Goal: Task Accomplishment & Management: Complete application form

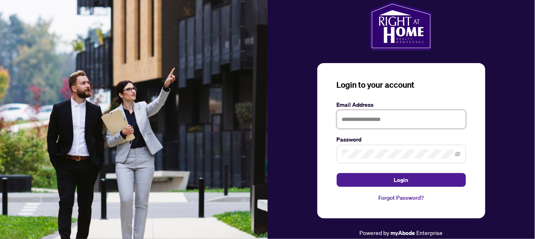
type input "**********"
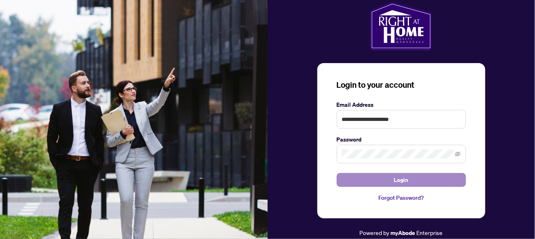
drag, startPoint x: 367, startPoint y: 172, endPoint x: 367, endPoint y: 178, distance: 6.1
click at [367, 178] on form "**********" at bounding box center [401, 143] width 129 height 86
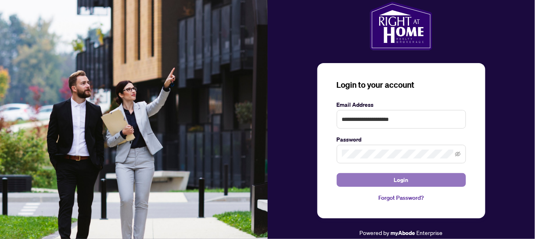
click at [367, 178] on button "Login" at bounding box center [401, 180] width 129 height 14
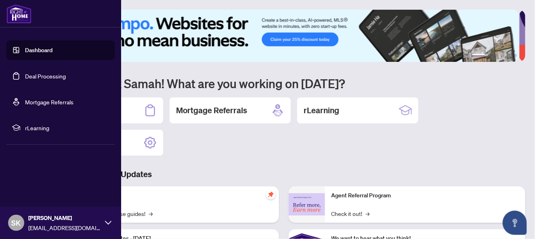
click at [38, 73] on link "Deal Processing" at bounding box center [45, 75] width 41 height 7
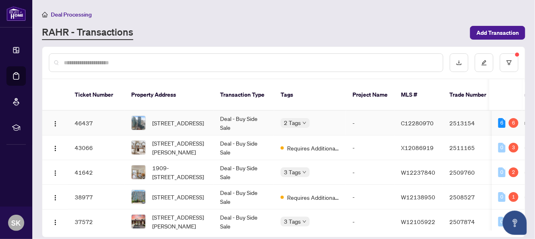
click at [377, 112] on td "-" at bounding box center [370, 123] width 48 height 25
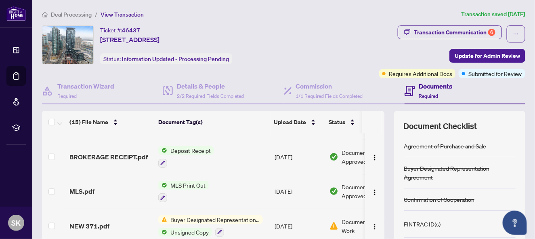
scroll to position [338, 0]
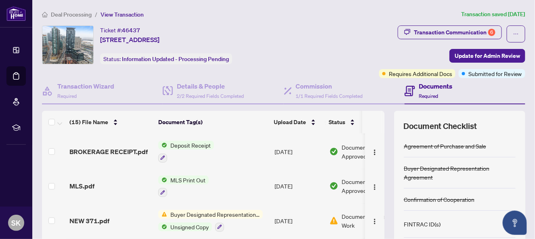
click at [312, 211] on td "[DATE]" at bounding box center [298, 220] width 55 height 35
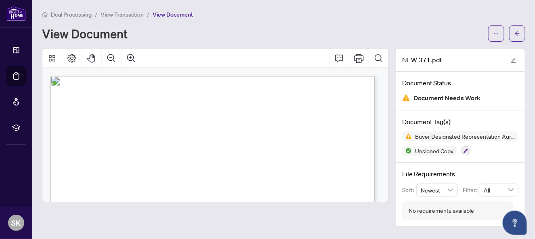
click at [447, 209] on div "No requirements available" at bounding box center [441, 210] width 65 height 9
click at [519, 31] on icon "arrow-left" at bounding box center [517, 34] width 6 height 6
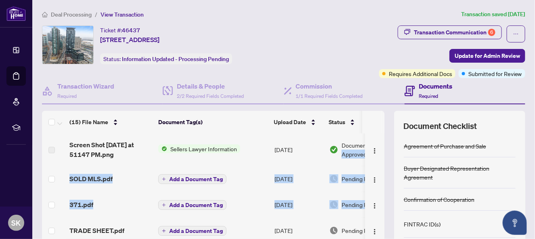
drag, startPoint x: 378, startPoint y: 146, endPoint x: 382, endPoint y: 191, distance: 45.8
click at [382, 191] on div "(15) File Name Document Tag(s) Upload Date Status Screen Shot [DATE] at 51147 P…" at bounding box center [283, 210] width 483 height 198
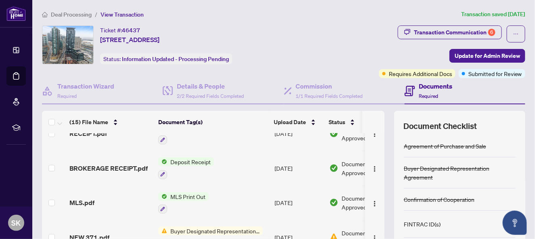
scroll to position [338, 0]
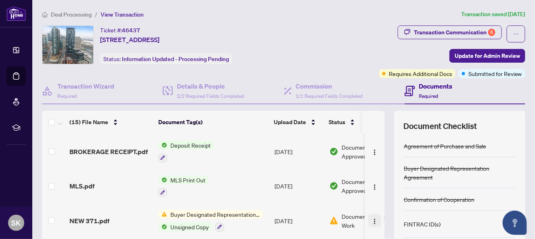
click at [371, 218] on img "button" at bounding box center [374, 221] width 6 height 6
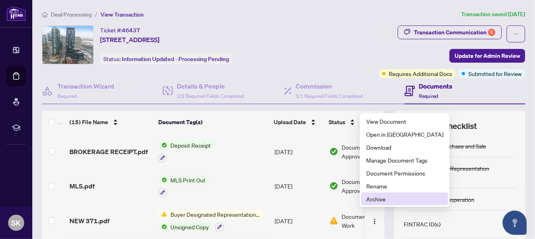
click at [372, 197] on span "Archive" at bounding box center [404, 198] width 77 height 9
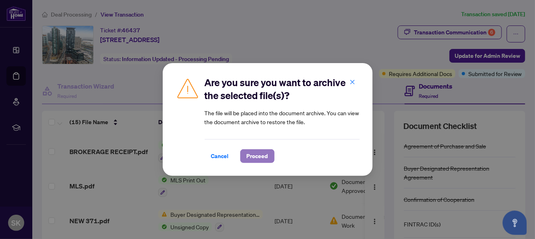
click at [258, 155] on span "Proceed" at bounding box center [257, 155] width 21 height 13
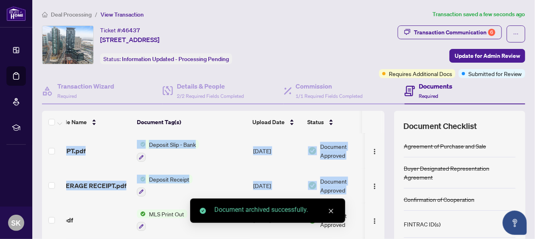
scroll to position [0, 38]
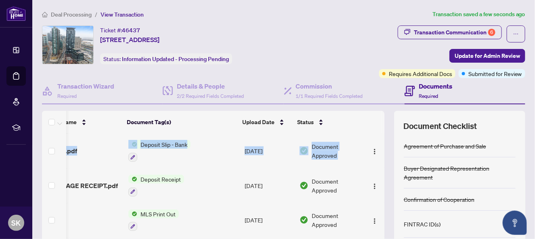
drag, startPoint x: 375, startPoint y: 233, endPoint x: 373, endPoint y: 140, distance: 92.9
click at [373, 140] on tbody "Screen Shot [DATE] at 51147 PM.png Sellers Lawyer Information [DATE] Document A…" at bounding box center [198, 50] width 372 height 442
click at [446, 34] on div "Transaction Communication 6" at bounding box center [455, 32] width 82 height 13
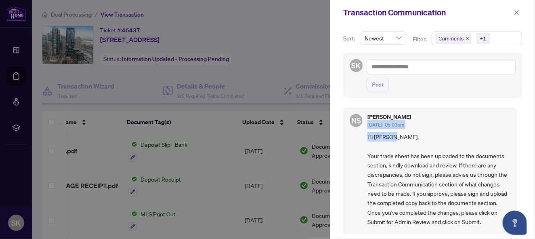
drag, startPoint x: 517, startPoint y: 107, endPoint x: 526, endPoint y: 149, distance: 43.4
click at [526, 149] on div "Sort: Newest Filter: Comments +1 SK Post NS [PERSON_NAME] [DATE], 05:03pm Hi [P…" at bounding box center [432, 132] width 205 height 214
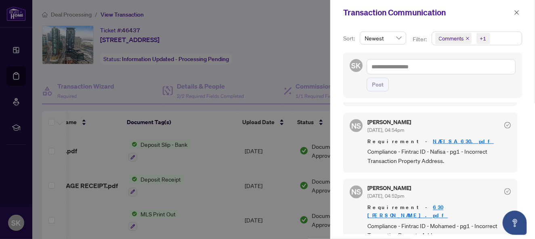
scroll to position [467, 0]
click at [516, 13] on icon "close" at bounding box center [517, 13] width 6 height 6
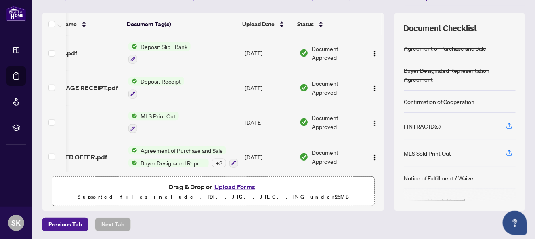
scroll to position [0, 0]
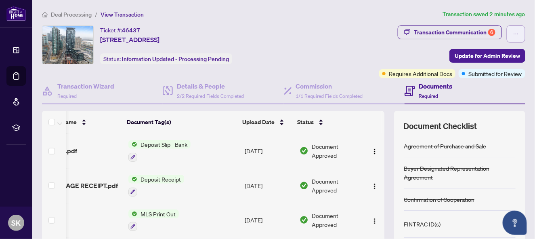
click at [513, 33] on icon "ellipsis" at bounding box center [516, 34] width 6 height 6
click at [304, 36] on div "Ticket #: 46437 [STREET_ADDRESS] Status: Information Updated - Processing Pendi…" at bounding box center [173, 44] width 262 height 39
click at [127, 13] on span "View Transaction" at bounding box center [122, 14] width 43 height 7
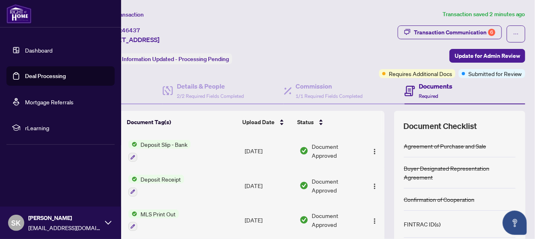
click at [32, 50] on link "Dashboard" at bounding box center [38, 49] width 27 height 7
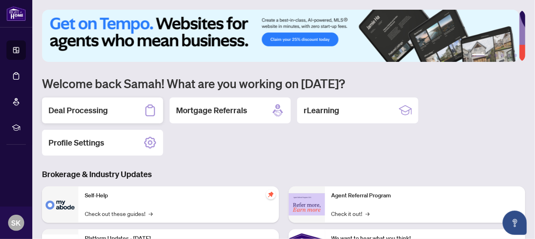
click at [117, 109] on div "Deal Processing" at bounding box center [102, 110] width 121 height 26
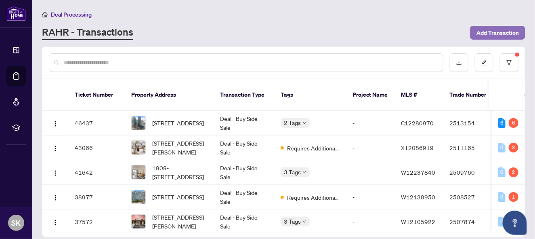
click at [512, 32] on span "Add Transaction" at bounding box center [497, 32] width 42 height 13
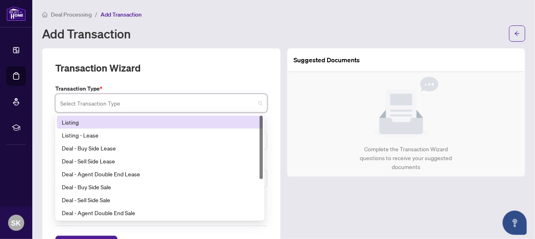
click at [225, 107] on input "search" at bounding box center [157, 104] width 195 height 18
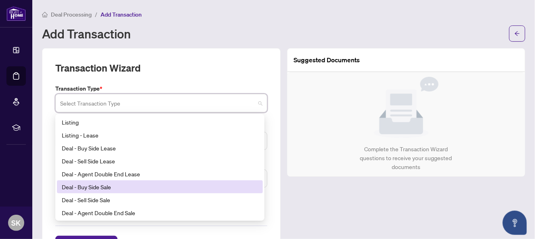
click at [132, 186] on div "Deal - Buy Side Sale" at bounding box center [160, 186] width 196 height 9
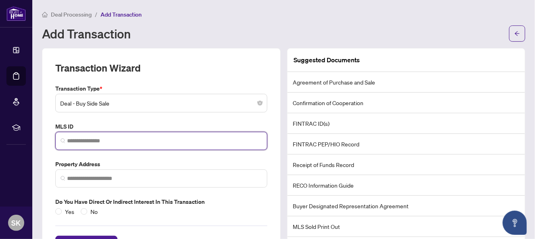
click at [103, 141] on input "search" at bounding box center [164, 140] width 195 height 8
paste input "*********"
type input "*********"
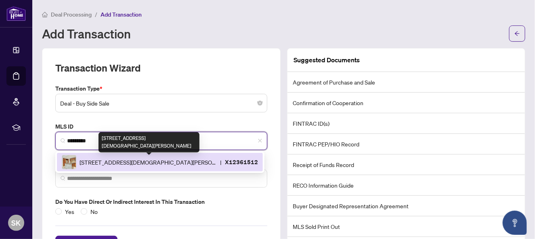
click at [163, 161] on span "[STREET_ADDRESS][DEMOGRAPHIC_DATA][PERSON_NAME]" at bounding box center [148, 161] width 137 height 9
type input "**********"
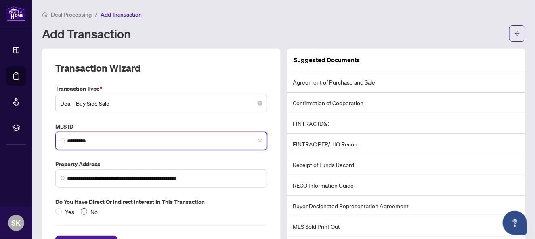
type input "*********"
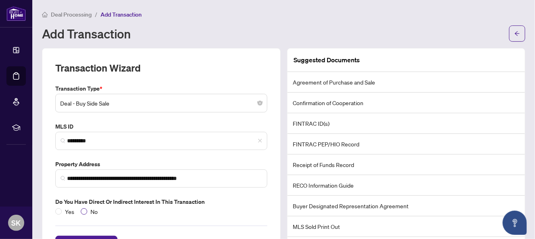
click at [87, 210] on span "No" at bounding box center [94, 211] width 14 height 9
click at [88, 236] on span "Create Transaction" at bounding box center [86, 242] width 49 height 13
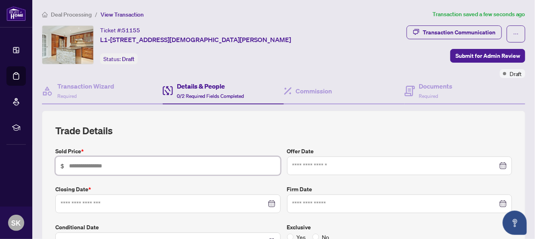
click at [113, 165] on input "text" at bounding box center [172, 165] width 206 height 9
type input "*******"
click at [114, 199] on input at bounding box center [164, 203] width 206 height 9
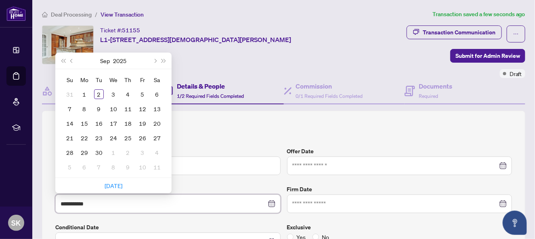
type input "**********"
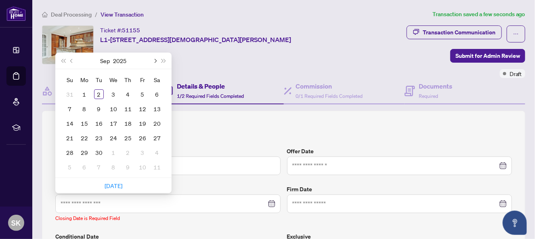
click at [155, 59] on span "Next month (PageDown)" at bounding box center [155, 61] width 4 height 4
type input "**********"
click at [86, 134] on div "17" at bounding box center [85, 138] width 10 height 10
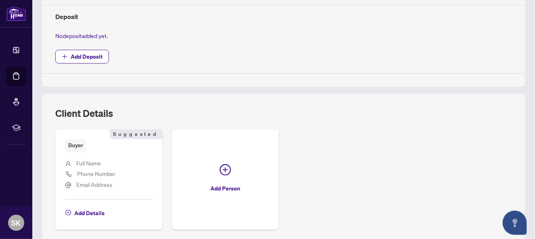
scroll to position [324, 0]
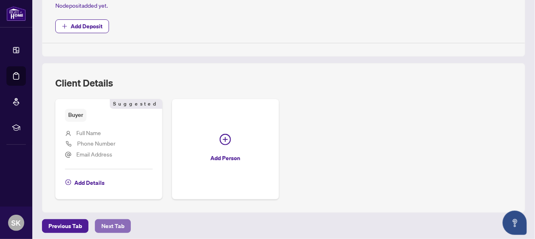
click at [115, 224] on span "Next Tab" at bounding box center [112, 225] width 23 height 13
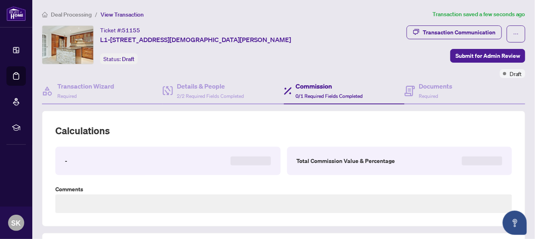
type textarea "**********"
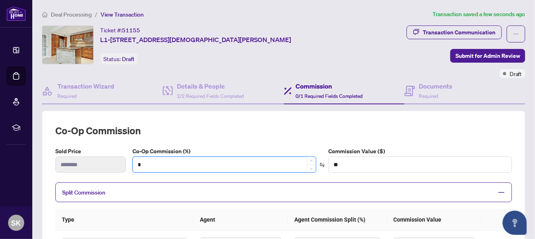
click at [161, 161] on input "*" at bounding box center [224, 164] width 183 height 15
type input "*"
type input "*******"
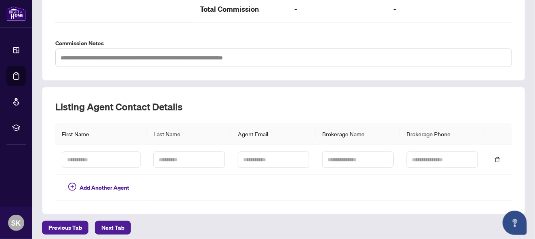
scroll to position [290, 0]
type input "*"
click at [123, 220] on button "Next Tab" at bounding box center [113, 227] width 36 height 14
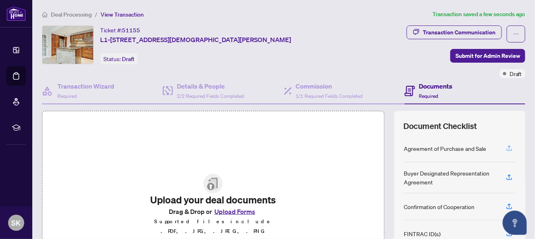
click at [507, 145] on icon "button" at bounding box center [508, 147] width 3 height 4
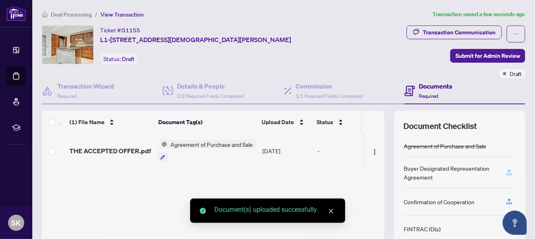
click at [505, 172] on icon "button" at bounding box center [508, 171] width 7 height 7
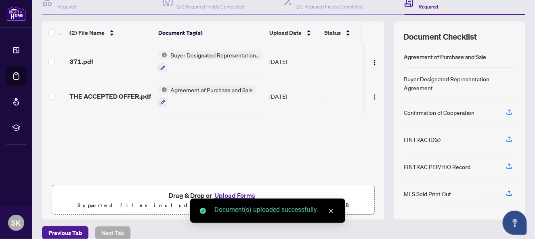
scroll to position [98, 0]
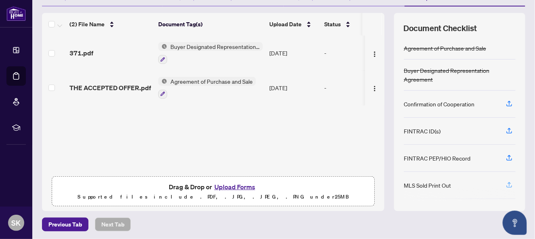
click at [505, 181] on icon "button" at bounding box center [508, 184] width 7 height 7
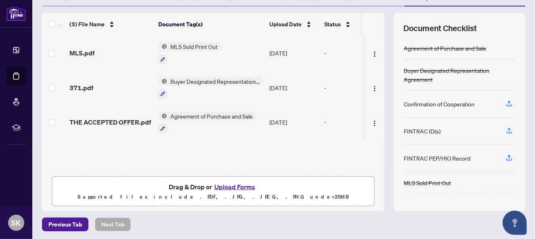
click at [234, 182] on button "Upload Forms" at bounding box center [235, 186] width 46 height 10
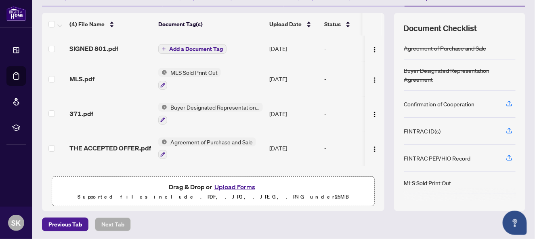
click at [235, 185] on button "Upload Forms" at bounding box center [235, 186] width 46 height 10
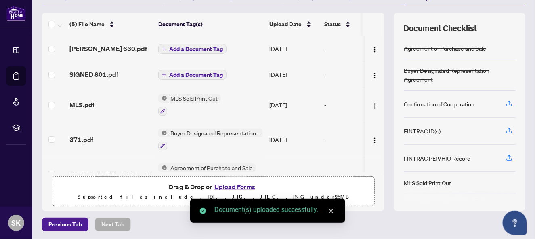
scroll to position [0, 0]
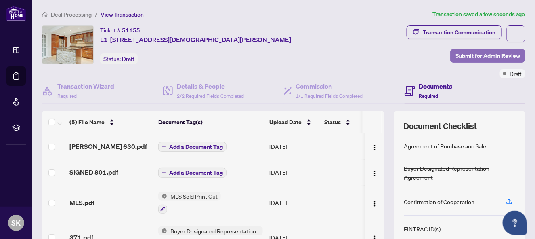
click at [473, 57] on span "Submit for Admin Review" at bounding box center [487, 55] width 65 height 13
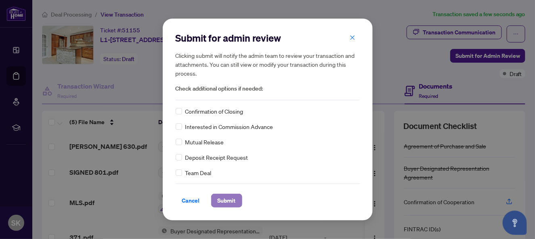
click at [224, 197] on span "Submit" at bounding box center [227, 200] width 18 height 13
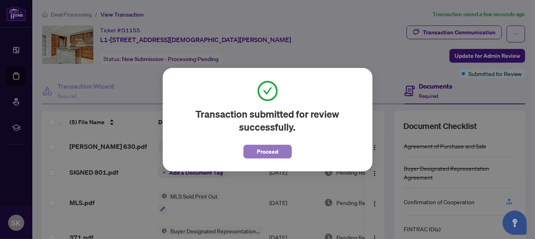
click at [268, 152] on span "Proceed" at bounding box center [267, 151] width 21 height 13
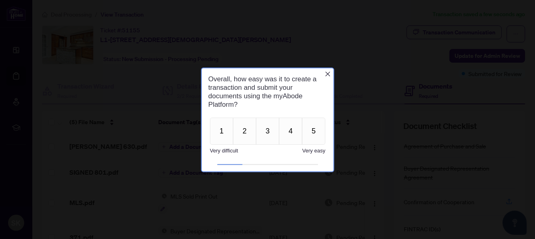
click at [327, 72] on icon "Close button" at bounding box center [327, 73] width 6 height 6
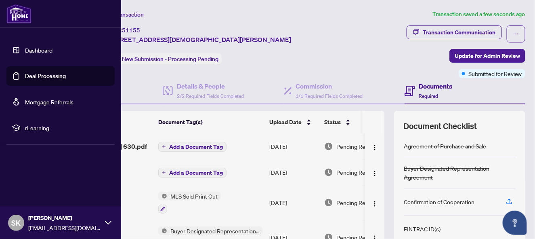
click at [31, 74] on link "Deal Processing" at bounding box center [45, 75] width 41 height 7
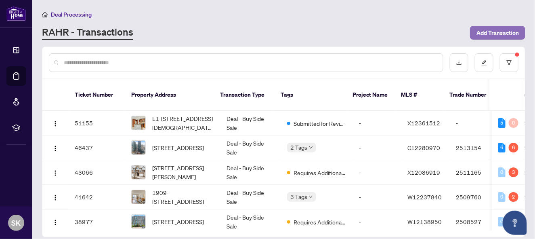
click at [505, 32] on span "Add Transaction" at bounding box center [497, 32] width 42 height 13
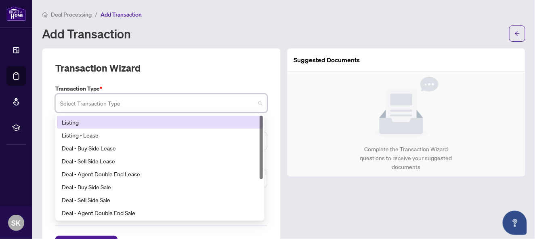
click at [205, 102] on input "search" at bounding box center [157, 104] width 195 height 18
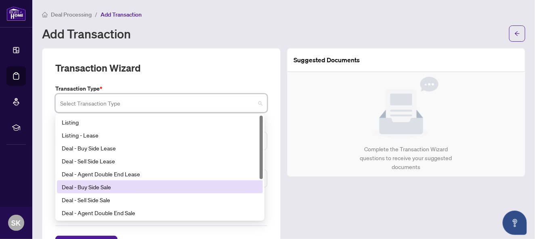
click at [142, 184] on div "Deal - Buy Side Sale" at bounding box center [160, 186] width 196 height 9
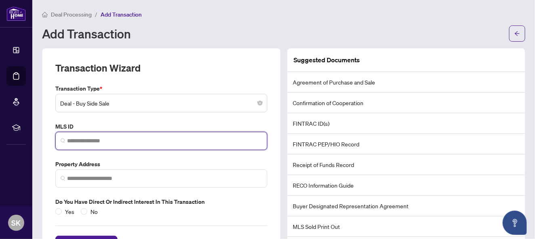
click at [122, 139] on input "search" at bounding box center [164, 140] width 195 height 8
paste input "********"
type input "********"
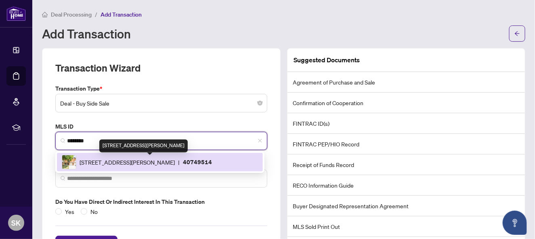
click at [136, 163] on span "[STREET_ADDRESS][PERSON_NAME]" at bounding box center [127, 161] width 95 height 9
type input "**********"
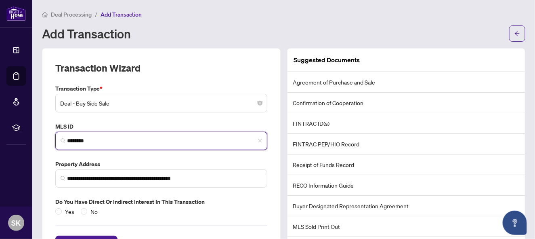
type input "********"
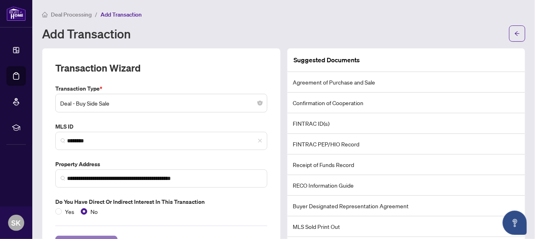
click at [94, 236] on span "Create Transaction" at bounding box center [86, 242] width 49 height 13
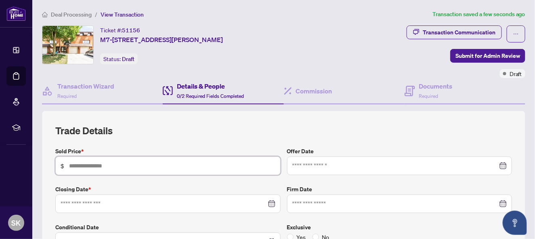
click at [175, 165] on input "text" at bounding box center [172, 165] width 206 height 9
type input "*******"
click at [139, 205] on input at bounding box center [164, 203] width 206 height 9
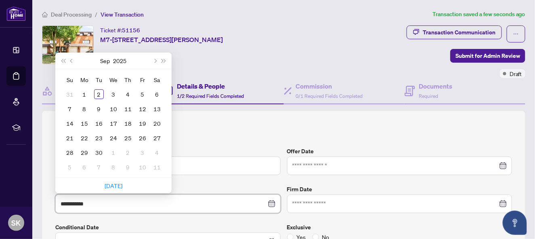
type input "**********"
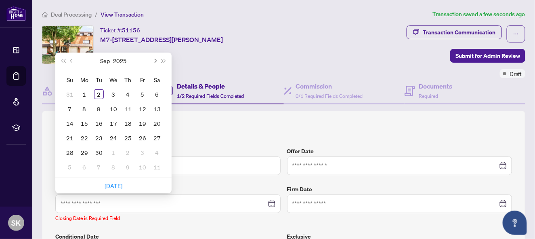
click at [157, 58] on button "Next month (PageDown)" at bounding box center [154, 60] width 9 height 16
type input "**********"
click at [85, 150] on div "24" at bounding box center [85, 152] width 10 height 10
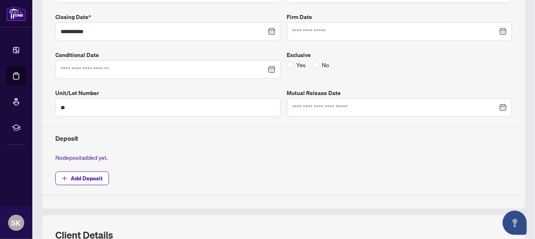
scroll to position [324, 0]
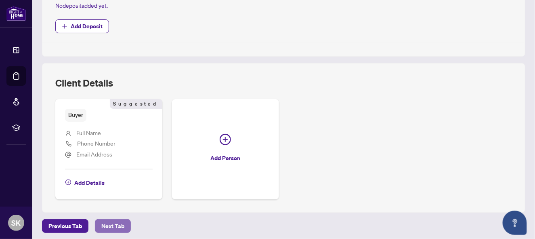
click at [112, 221] on span "Next Tab" at bounding box center [112, 225] width 23 height 13
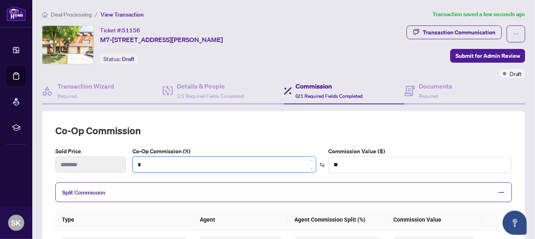
click at [157, 166] on input "*" at bounding box center [224, 164] width 183 height 15
type input "*"
type input "******"
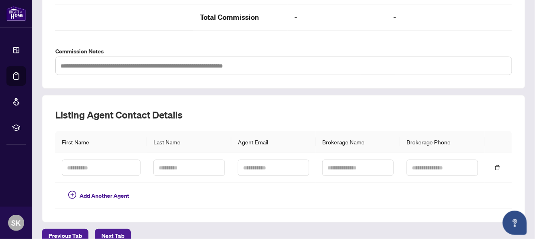
scroll to position [290, 0]
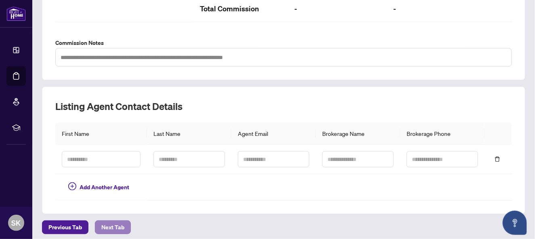
type input "*"
click at [117, 224] on span "Next Tab" at bounding box center [112, 226] width 23 height 13
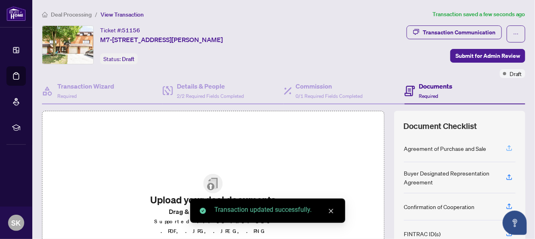
click at [507, 145] on icon "button" at bounding box center [508, 147] width 3 height 4
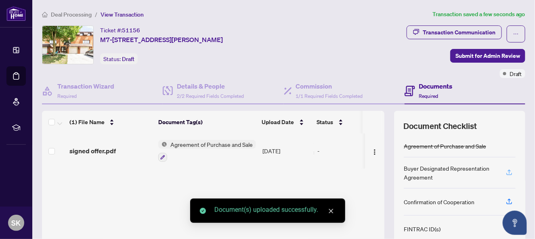
click at [505, 170] on icon "button" at bounding box center [508, 171] width 7 height 7
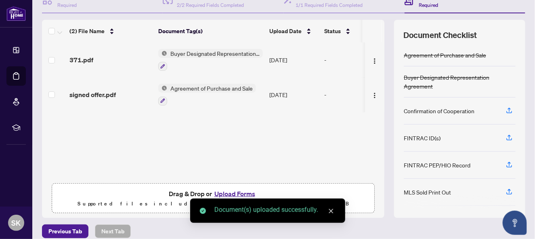
scroll to position [98, 0]
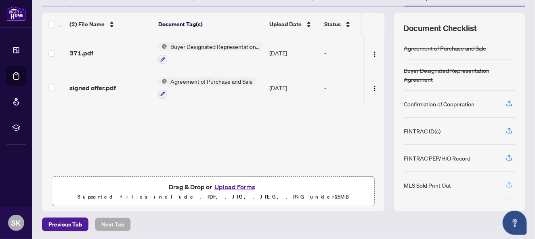
click at [505, 181] on icon "button" at bounding box center [508, 184] width 7 height 7
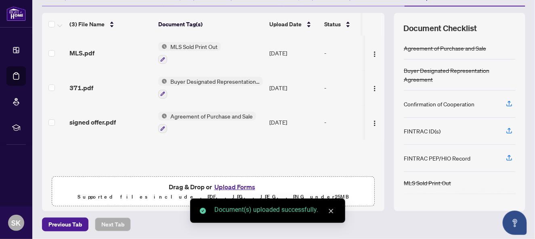
click at [239, 184] on button "Upload Forms" at bounding box center [235, 186] width 46 height 10
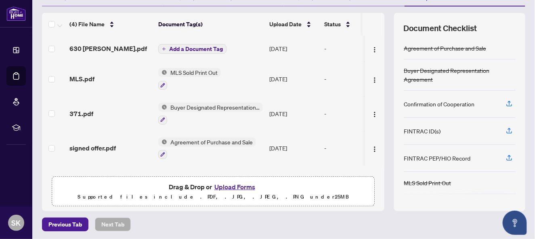
scroll to position [0, 0]
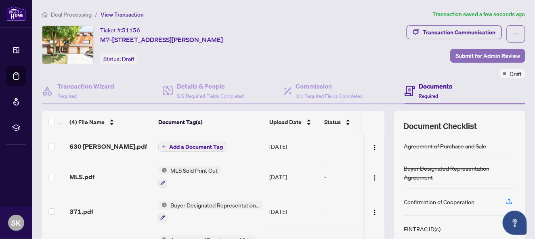
click at [462, 55] on span "Submit for Admin Review" at bounding box center [487, 55] width 65 height 13
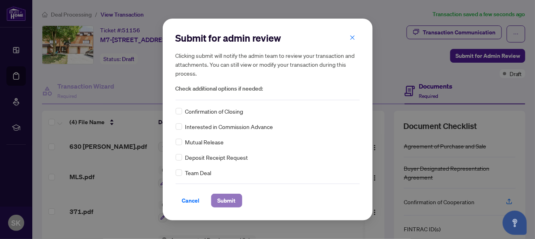
click at [227, 201] on span "Submit" at bounding box center [227, 200] width 18 height 13
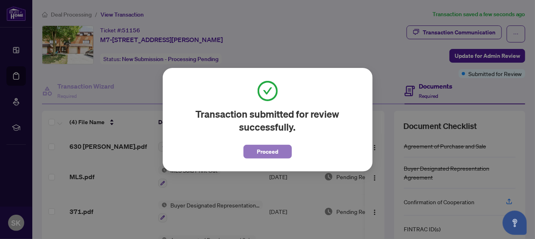
click at [271, 149] on span "Proceed" at bounding box center [267, 151] width 21 height 13
